Goal: Find specific page/section: Find specific page/section

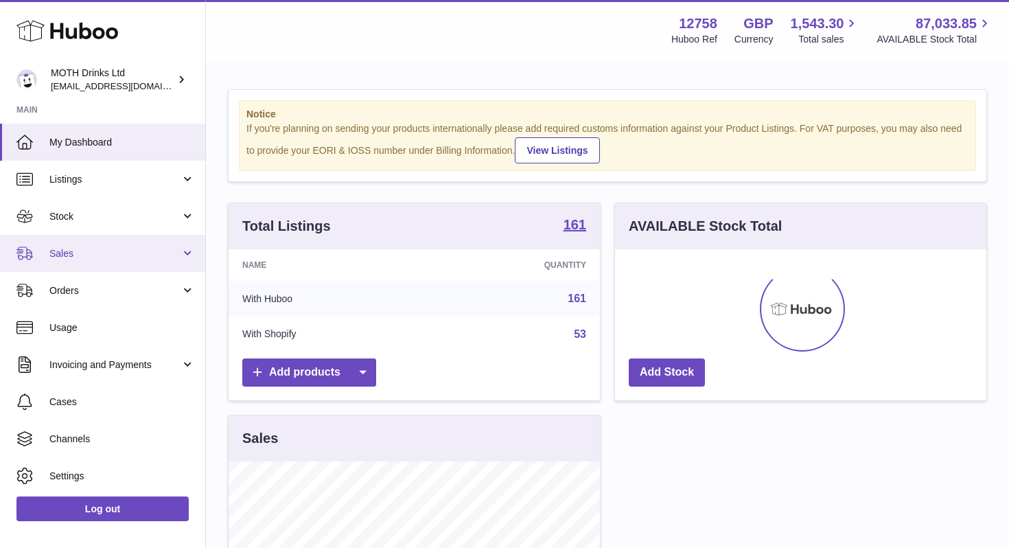
scroll to position [214, 371]
click at [82, 257] on span "Sales" at bounding box center [114, 253] width 131 height 13
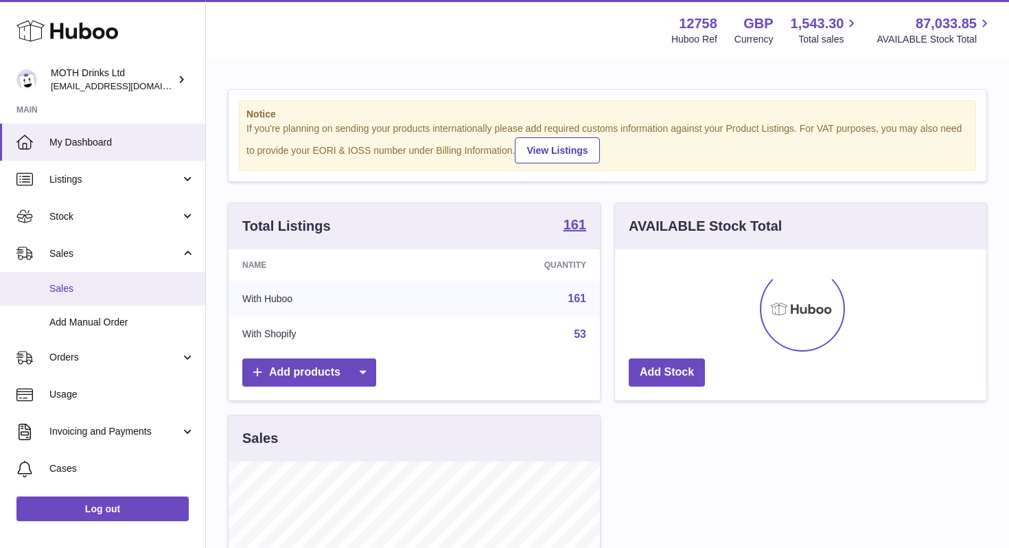
click at [79, 299] on link "Sales" at bounding box center [102, 289] width 205 height 34
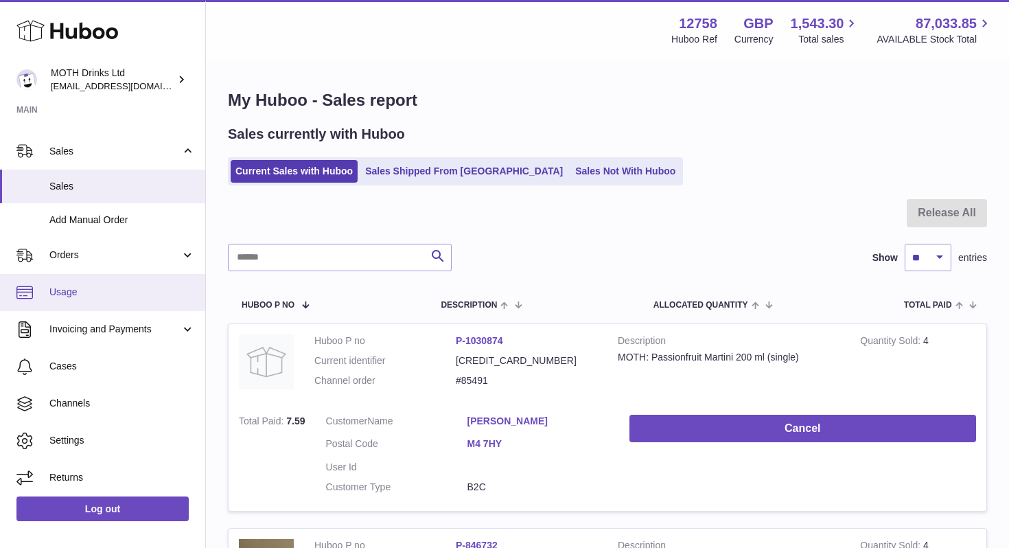
scroll to position [106, 0]
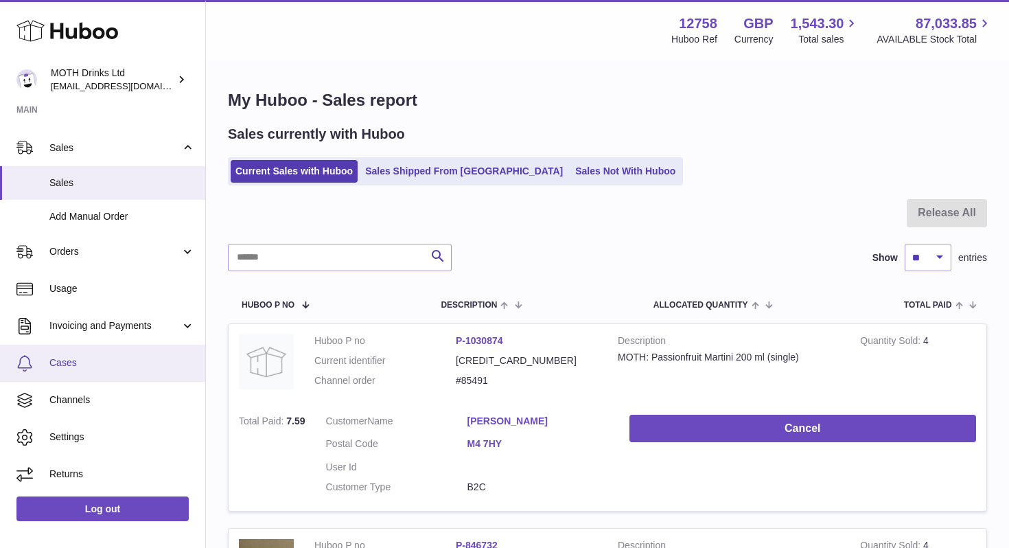
click at [82, 362] on span "Cases" at bounding box center [122, 362] width 146 height 13
